Goal: Task Accomplishment & Management: Complete application form

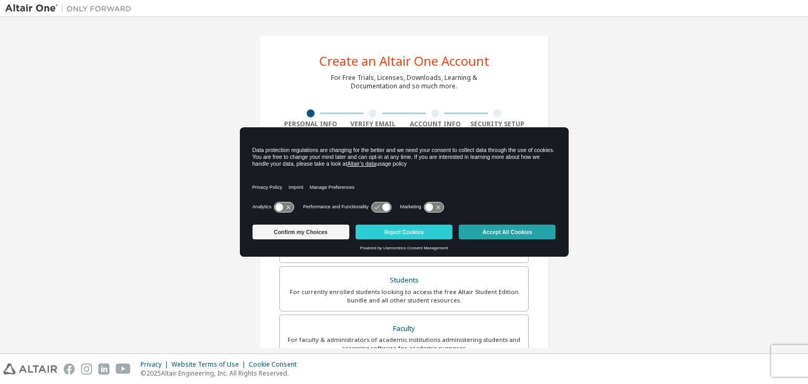
click at [495, 227] on button "Accept All Cookies" at bounding box center [507, 232] width 97 height 15
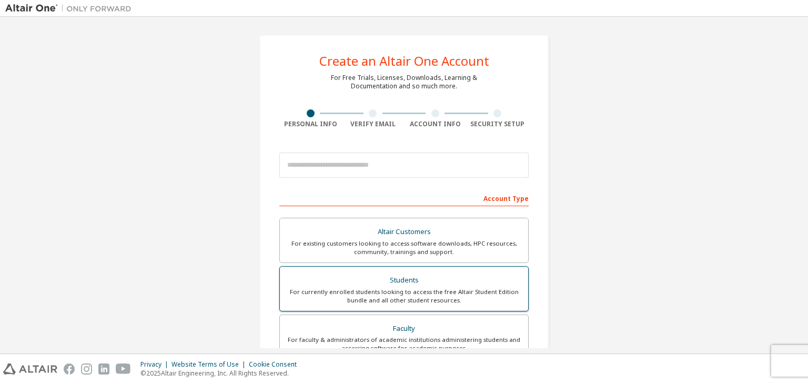
click at [407, 291] on div "For currently enrolled students looking to access the free Altair Student Editi…" at bounding box center [404, 296] width 236 height 17
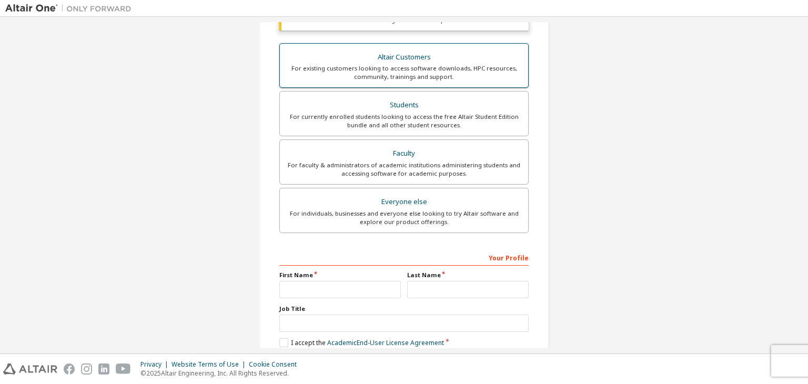
scroll to position [210, 0]
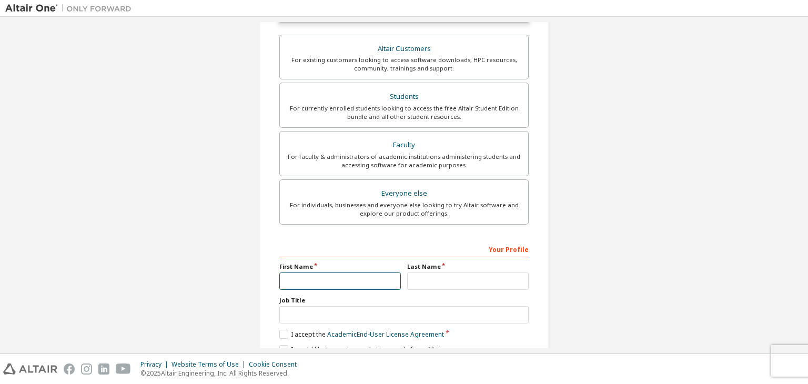
click at [336, 280] on input "text" at bounding box center [340, 281] width 122 height 17
type input "********"
click at [439, 272] on div "Last Name" at bounding box center [468, 276] width 128 height 27
click at [439, 275] on input "text" at bounding box center [468, 281] width 122 height 17
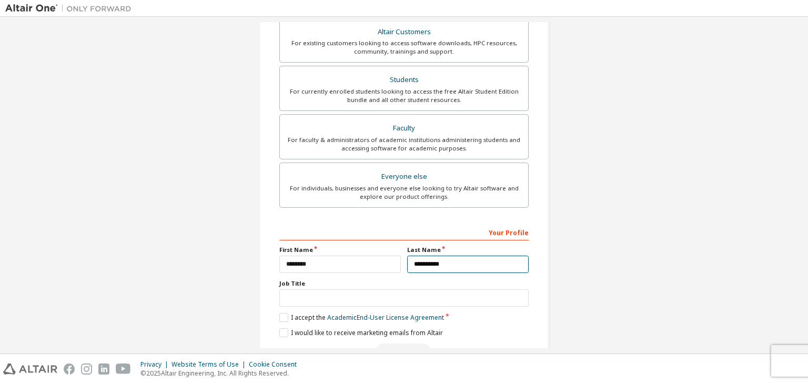
scroll to position [256, 0]
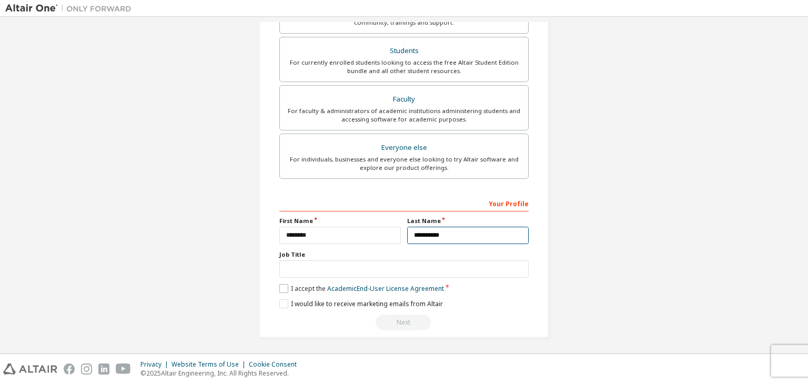
type input "**********"
click at [284, 285] on label "I accept the Academic End-User License Agreement" at bounding box center [361, 288] width 165 height 9
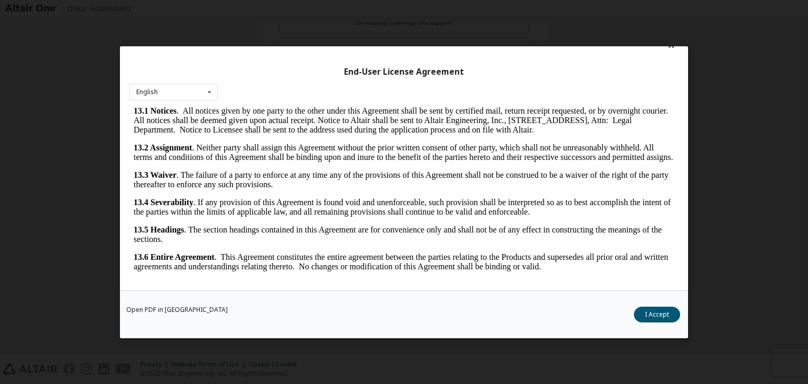
scroll to position [16, 0]
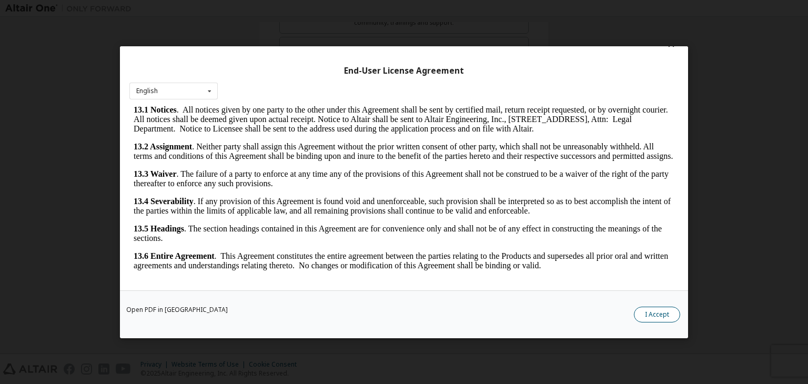
click at [654, 321] on button "I Accept" at bounding box center [657, 315] width 46 height 16
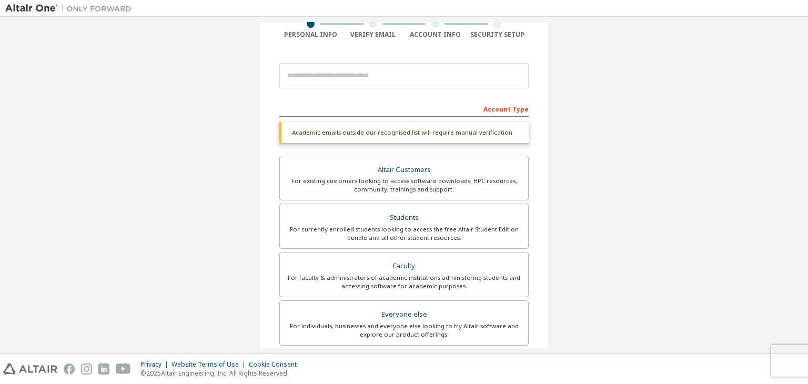
scroll to position [46, 0]
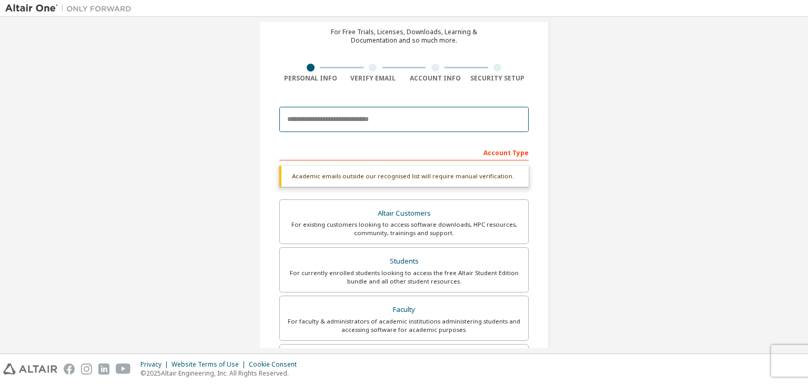
click at [374, 125] on input "email" at bounding box center [403, 119] width 249 height 25
type input "**********"
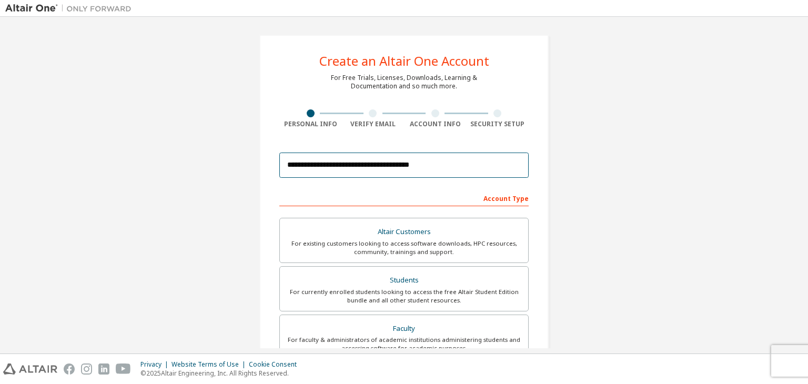
scroll to position [229, 0]
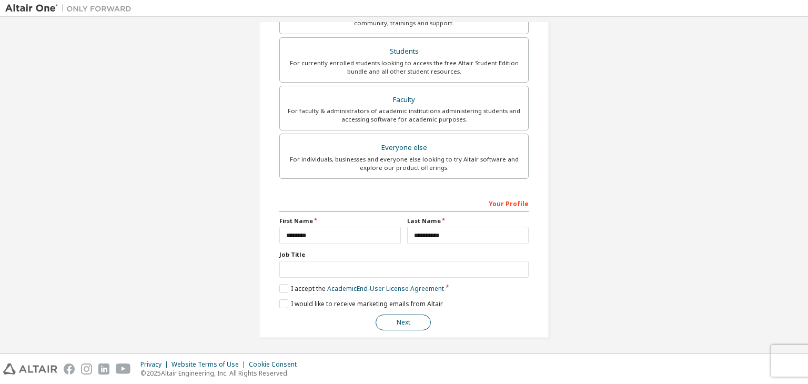
click at [400, 318] on button "Next" at bounding box center [403, 323] width 55 height 16
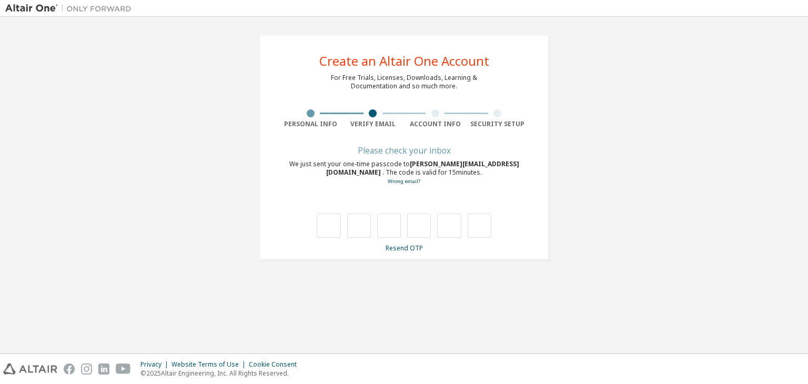
scroll to position [0, 0]
type input "*"
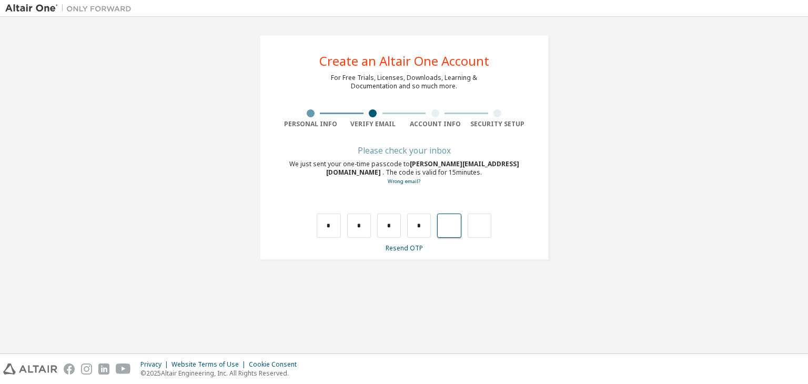
type input "*"
